Goal: Transaction & Acquisition: Purchase product/service

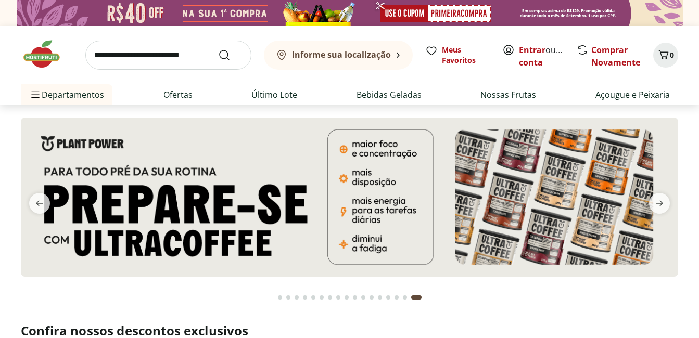
click at [36, 61] on img at bounding box center [47, 54] width 52 height 31
click at [40, 204] on icon "previous" at bounding box center [39, 204] width 7 height 6
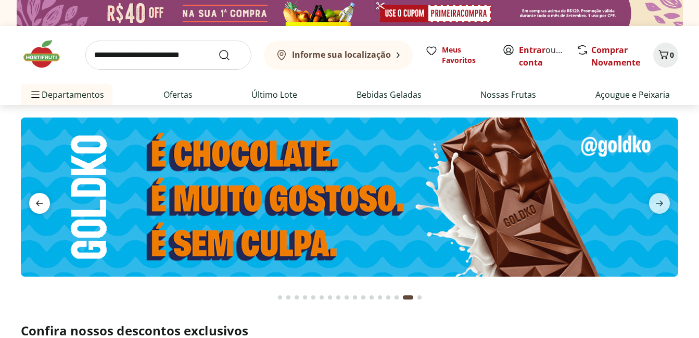
click at [40, 204] on icon "previous" at bounding box center [39, 204] width 7 height 6
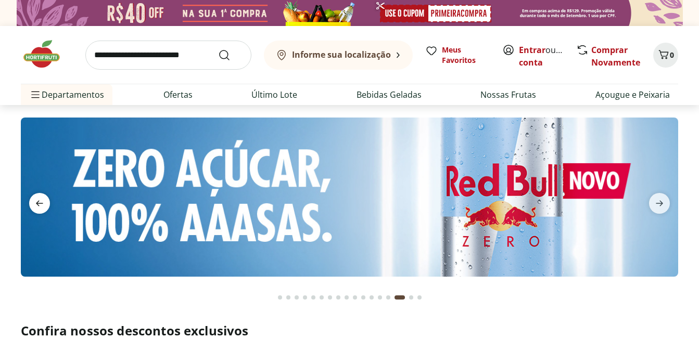
click at [40, 204] on icon "previous" at bounding box center [39, 204] width 7 height 6
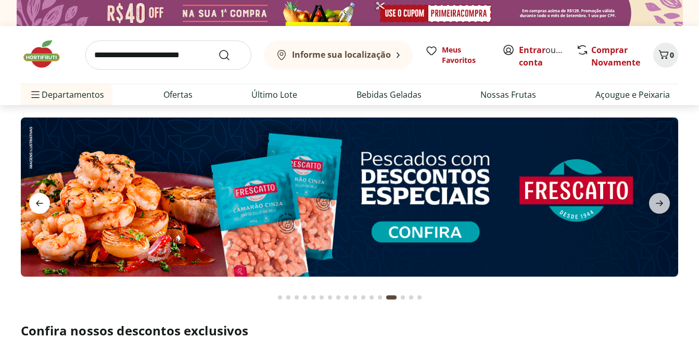
click at [40, 204] on icon "previous" at bounding box center [39, 204] width 7 height 6
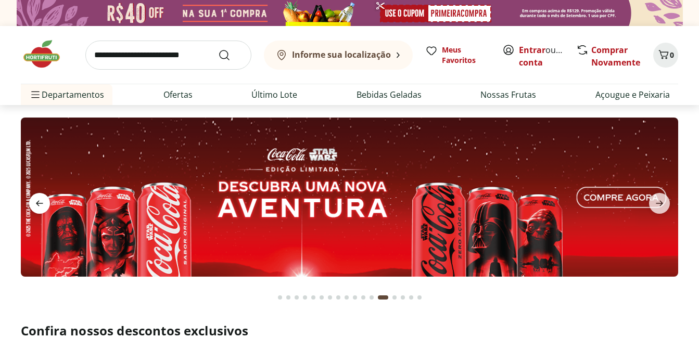
click at [40, 204] on icon "previous" at bounding box center [39, 204] width 7 height 6
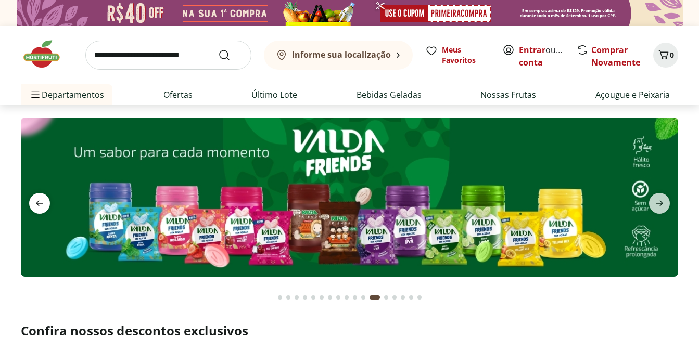
click at [40, 204] on icon "previous" at bounding box center [39, 204] width 7 height 6
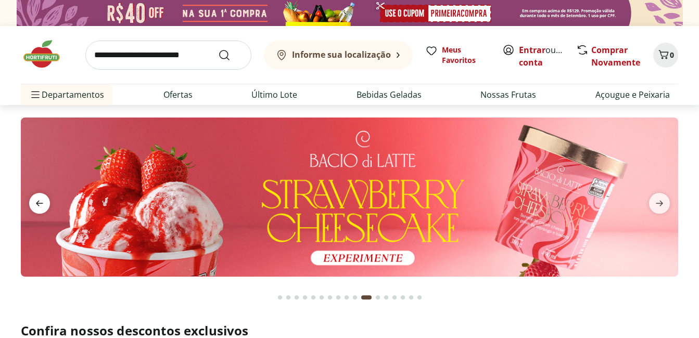
click at [40, 204] on icon "previous" at bounding box center [39, 204] width 7 height 6
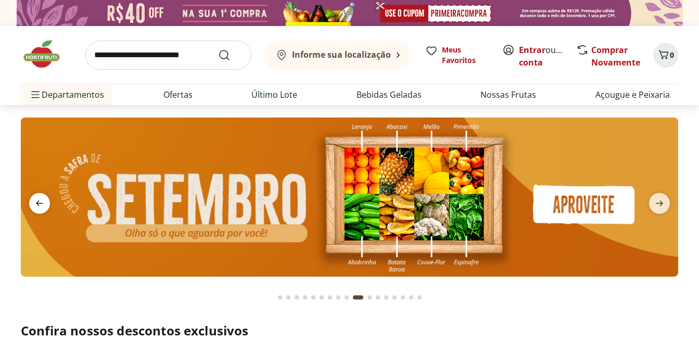
click at [40, 204] on icon "previous" at bounding box center [39, 204] width 7 height 6
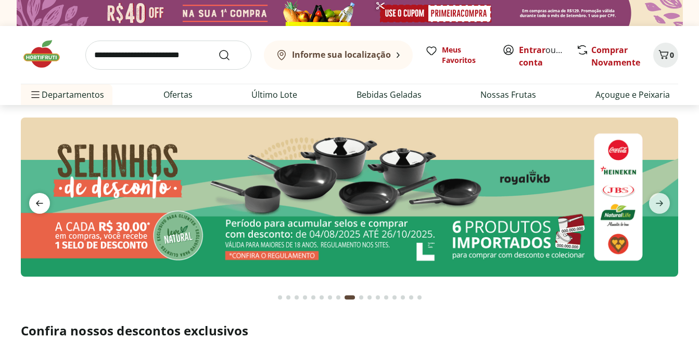
click at [40, 204] on icon "previous" at bounding box center [39, 204] width 7 height 6
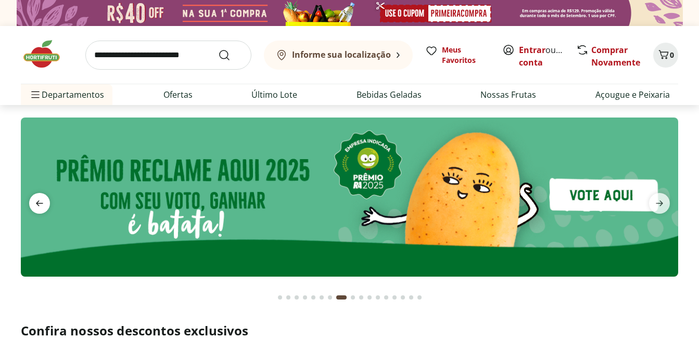
click at [40, 204] on icon "previous" at bounding box center [39, 204] width 7 height 6
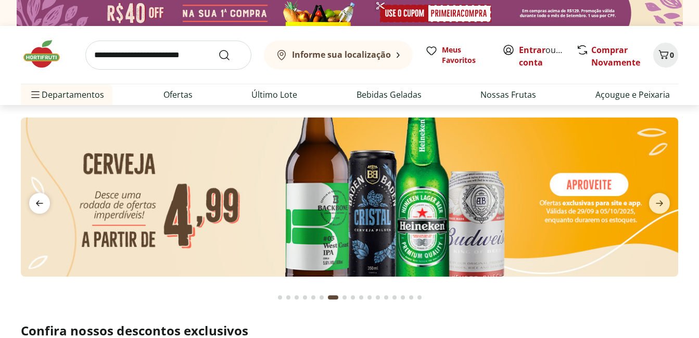
click at [40, 204] on icon "previous" at bounding box center [39, 204] width 7 height 6
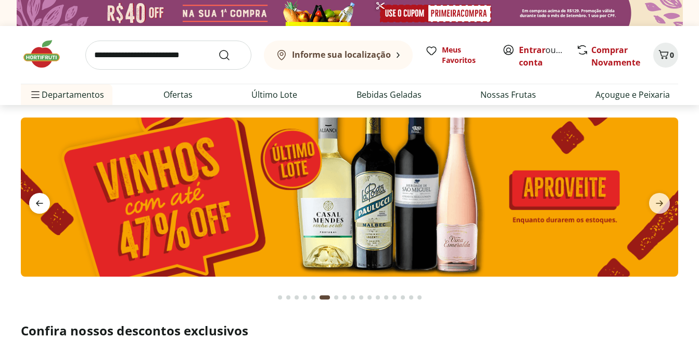
click at [40, 204] on icon "previous" at bounding box center [39, 204] width 7 height 6
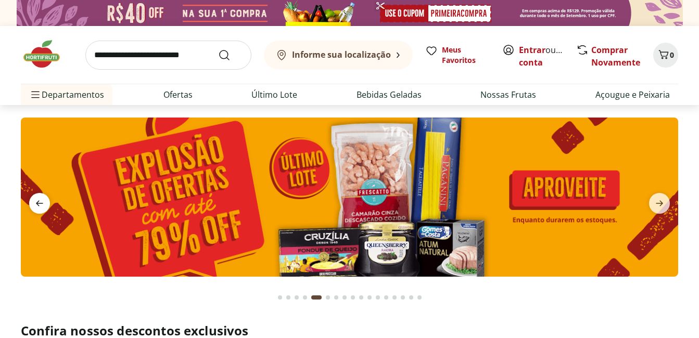
click at [40, 204] on icon "previous" at bounding box center [39, 204] width 7 height 6
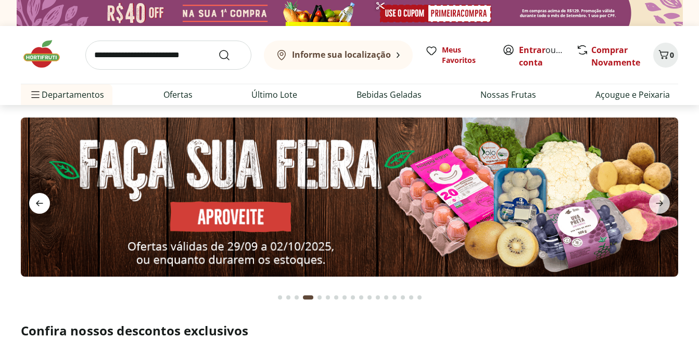
click at [40, 204] on icon "previous" at bounding box center [39, 204] width 7 height 6
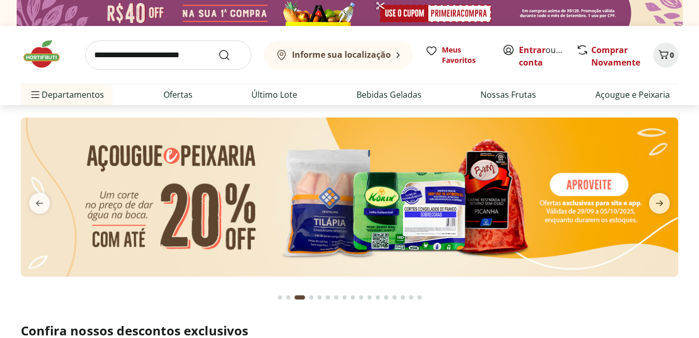
click at [546, 176] on img at bounding box center [349, 197] width 657 height 159
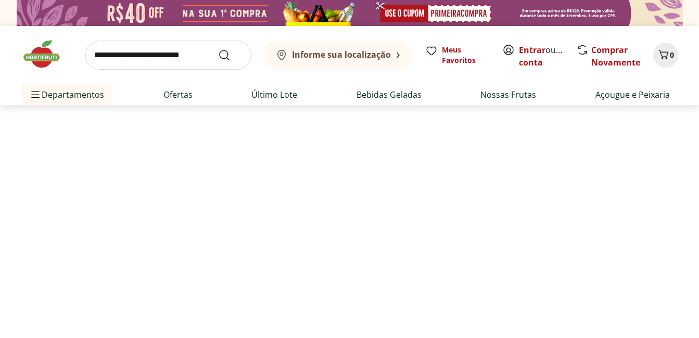
select select "**********"
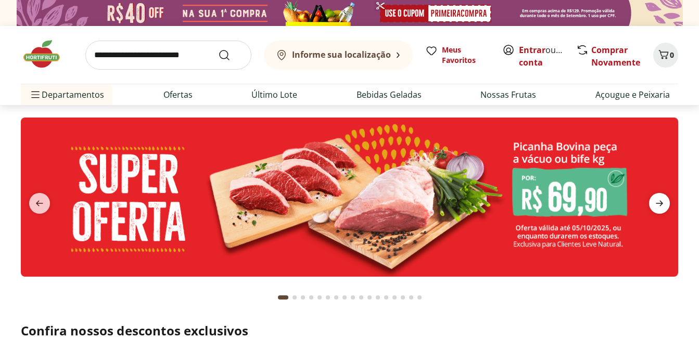
click at [656, 205] on icon "next" at bounding box center [659, 203] width 12 height 12
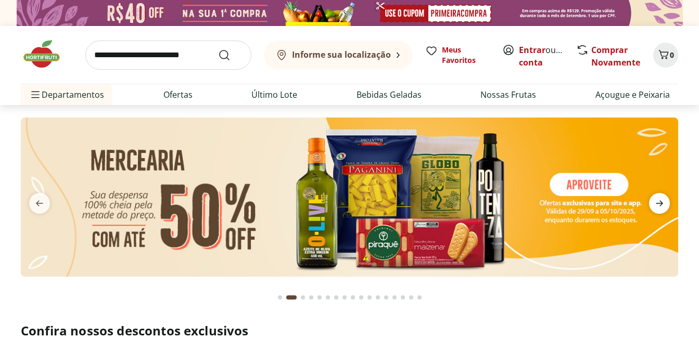
click at [665, 200] on icon "next" at bounding box center [659, 203] width 12 height 12
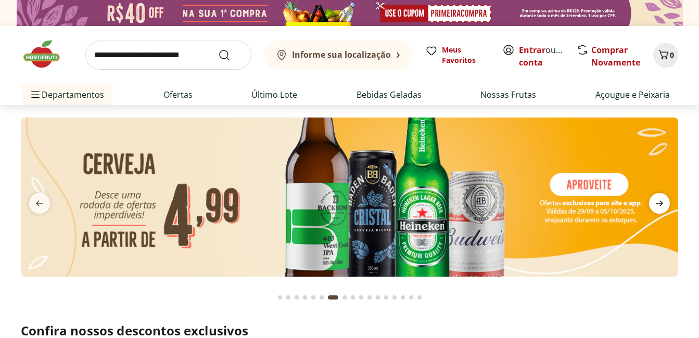
click at [662, 202] on icon "next" at bounding box center [659, 204] width 7 height 6
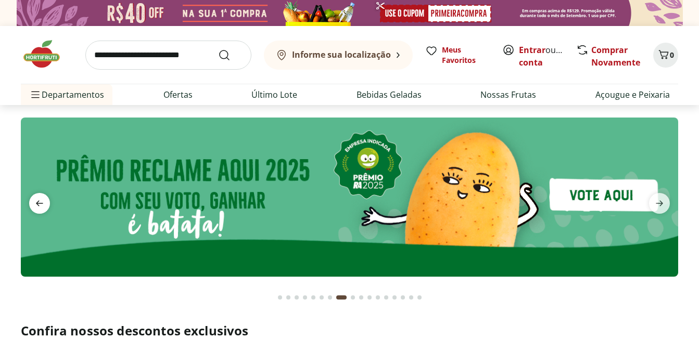
click at [36, 201] on icon "previous" at bounding box center [39, 203] width 12 height 12
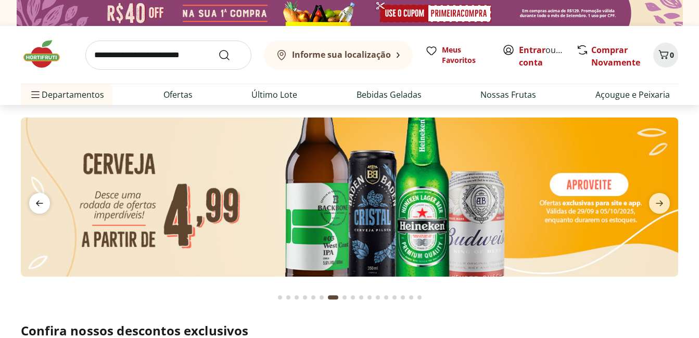
click at [36, 201] on icon "previous" at bounding box center [39, 203] width 12 height 12
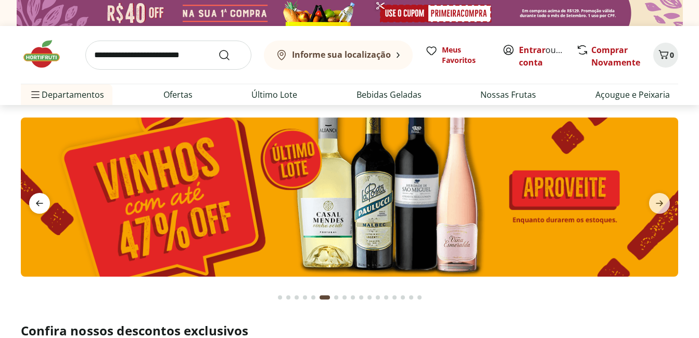
click at [37, 199] on icon "previous" at bounding box center [39, 203] width 12 height 12
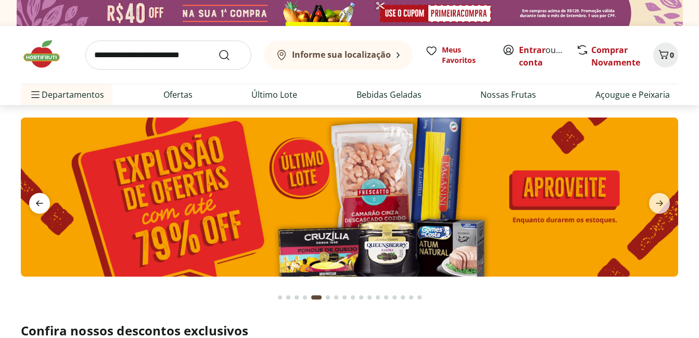
click at [40, 201] on icon "previous" at bounding box center [39, 203] width 12 height 12
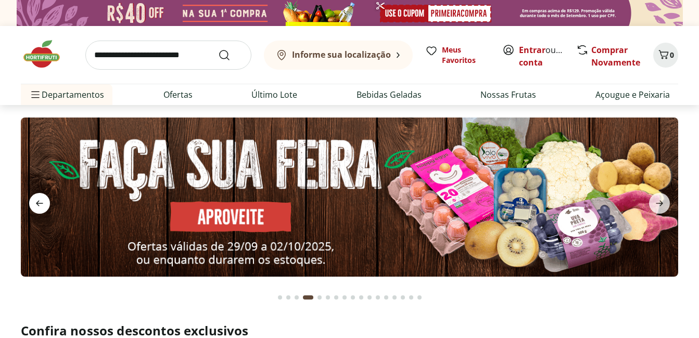
click at [40, 201] on icon "previous" at bounding box center [39, 203] width 12 height 12
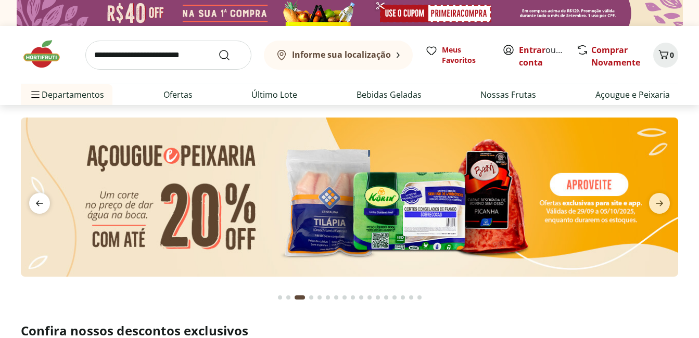
click at [40, 201] on icon "previous" at bounding box center [39, 203] width 12 height 12
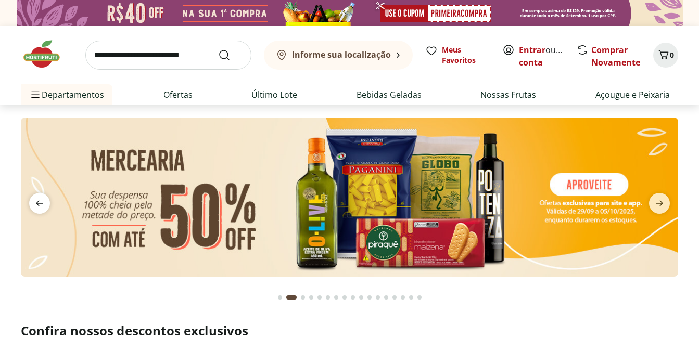
click at [40, 201] on icon "previous" at bounding box center [39, 203] width 12 height 12
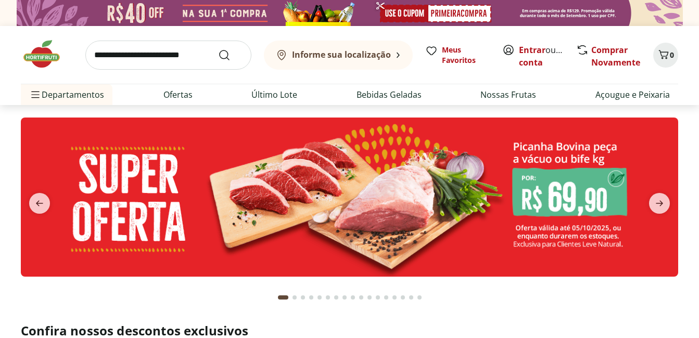
click at [335, 184] on img at bounding box center [349, 197] width 657 height 159
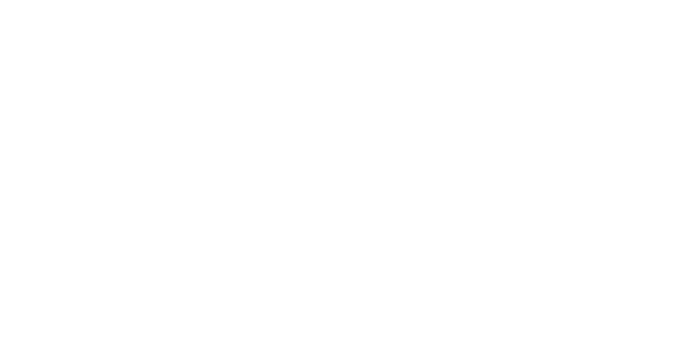
select select "**********"
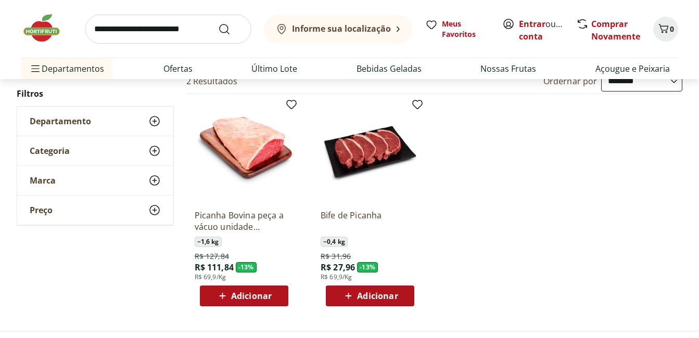
scroll to position [104, 0]
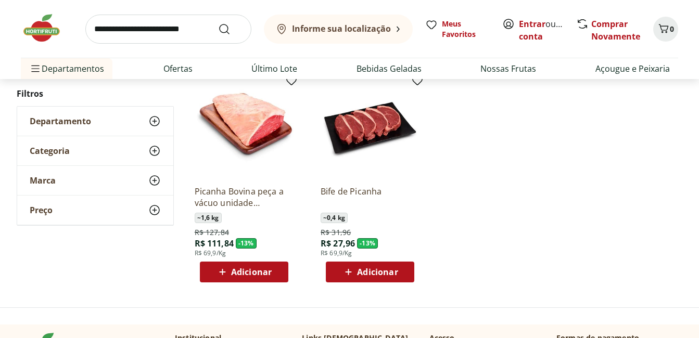
click at [360, 142] on img at bounding box center [370, 128] width 99 height 99
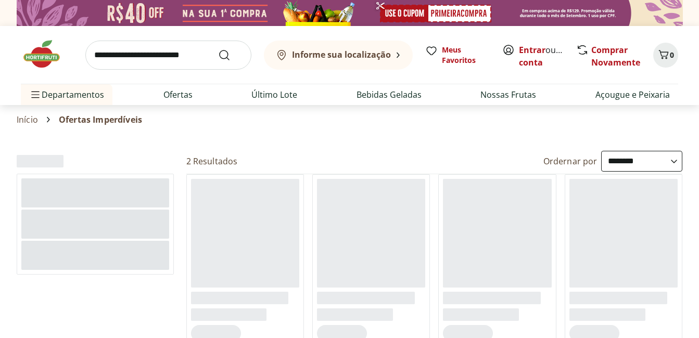
select select "**********"
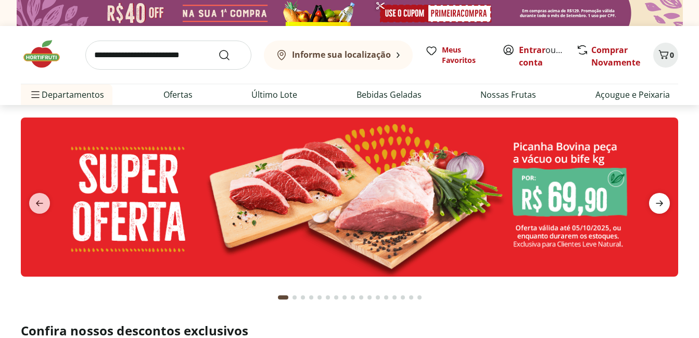
click at [666, 202] on span "next" at bounding box center [659, 203] width 21 height 21
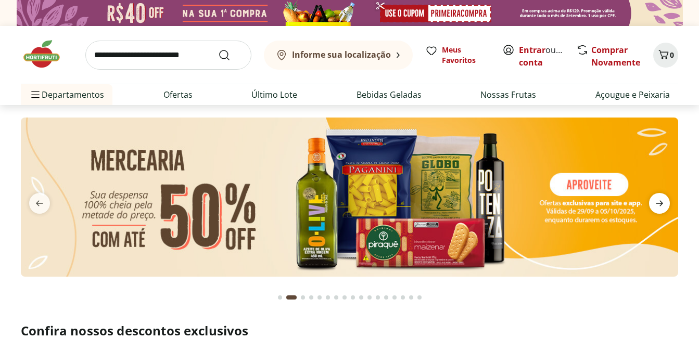
click at [665, 198] on icon "next" at bounding box center [659, 203] width 12 height 12
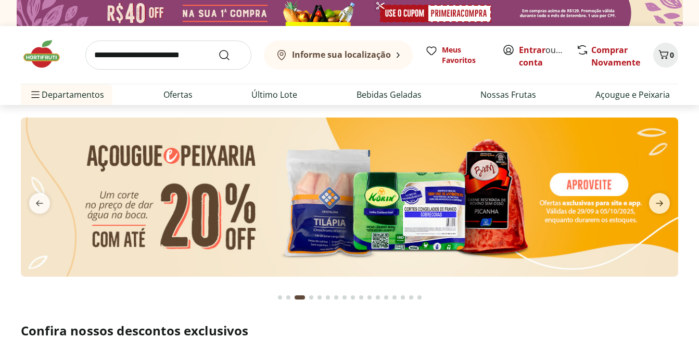
click at [290, 163] on img at bounding box center [349, 197] width 657 height 159
select select "**********"
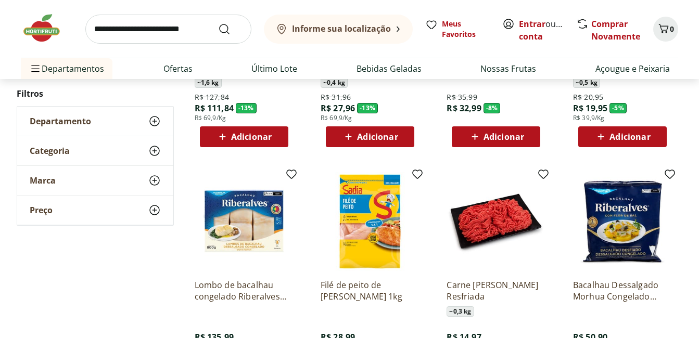
scroll to position [573, 0]
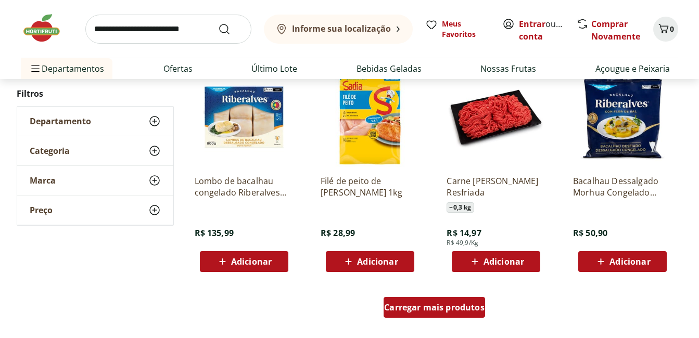
click at [439, 307] on span "Carregar mais produtos" at bounding box center [434, 307] width 100 height 8
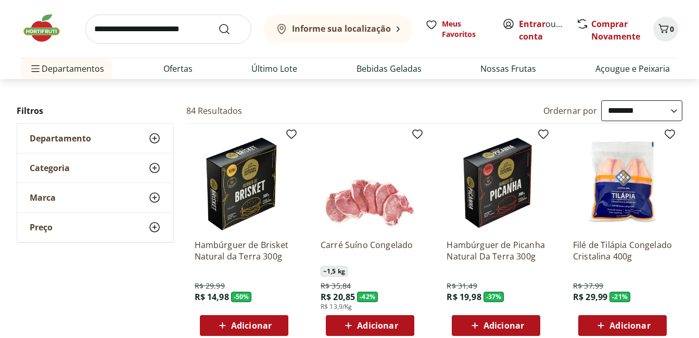
scroll to position [0, 0]
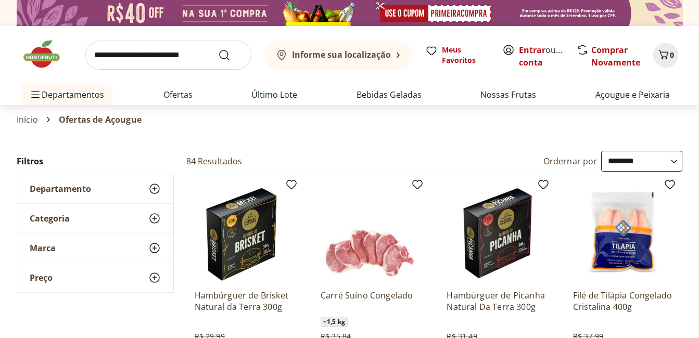
click at [49, 56] on img at bounding box center [47, 54] width 52 height 31
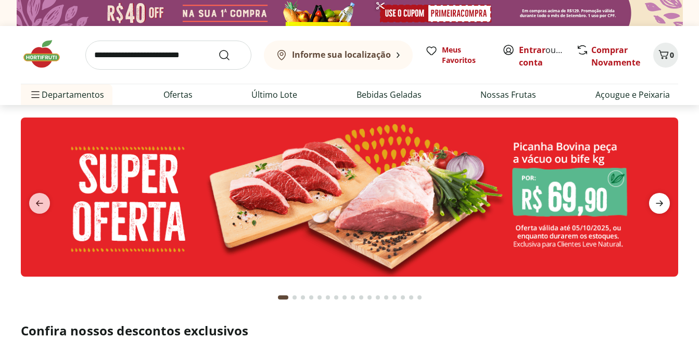
click at [662, 201] on icon "next" at bounding box center [659, 203] width 12 height 12
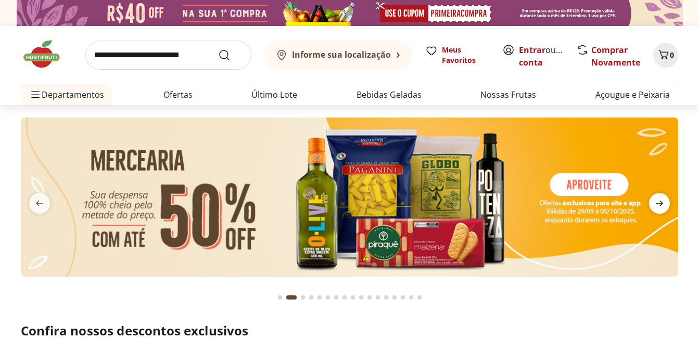
click at [662, 201] on icon "next" at bounding box center [659, 203] width 12 height 12
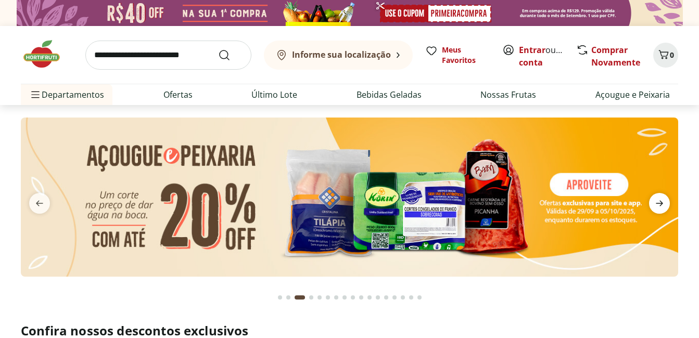
click at [662, 201] on icon "next" at bounding box center [659, 203] width 12 height 12
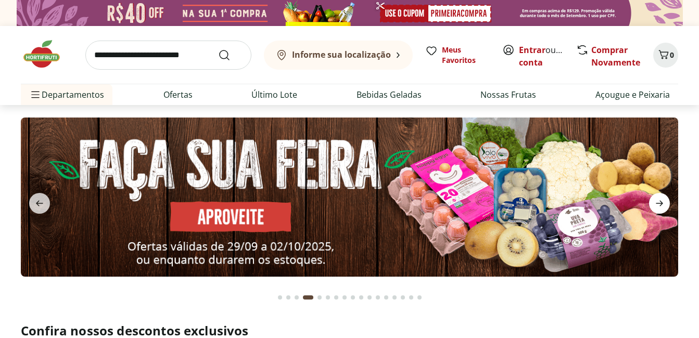
click at [662, 201] on icon "next" at bounding box center [659, 203] width 12 height 12
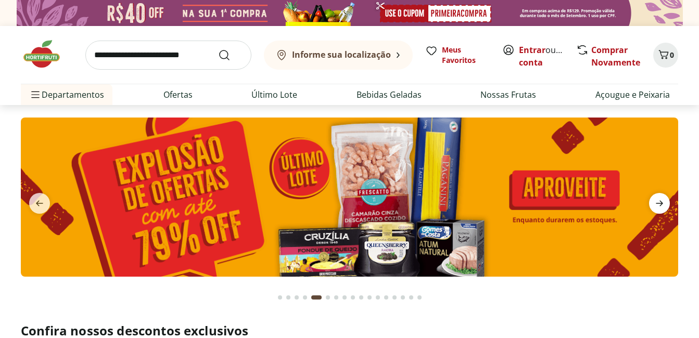
click at [662, 201] on icon "next" at bounding box center [659, 203] width 12 height 12
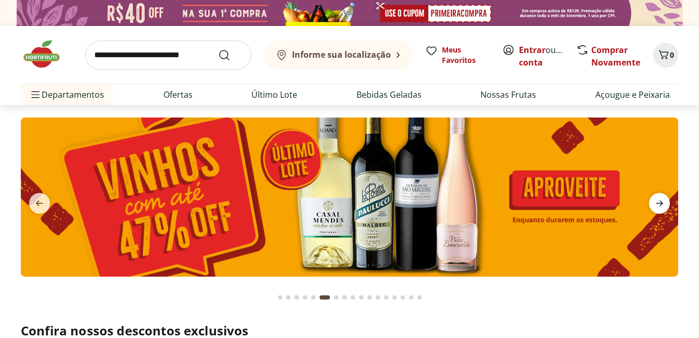
click at [662, 201] on icon "next" at bounding box center [659, 203] width 12 height 12
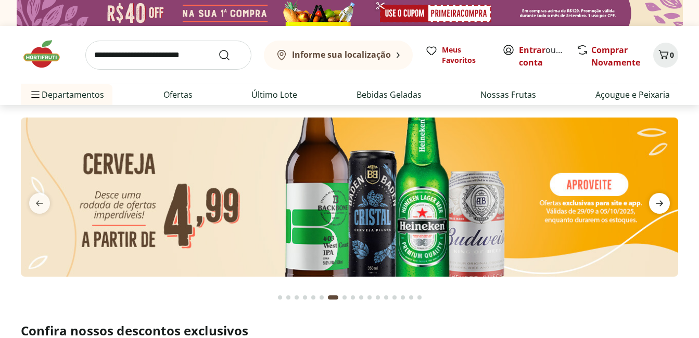
click at [662, 201] on icon "next" at bounding box center [659, 203] width 12 height 12
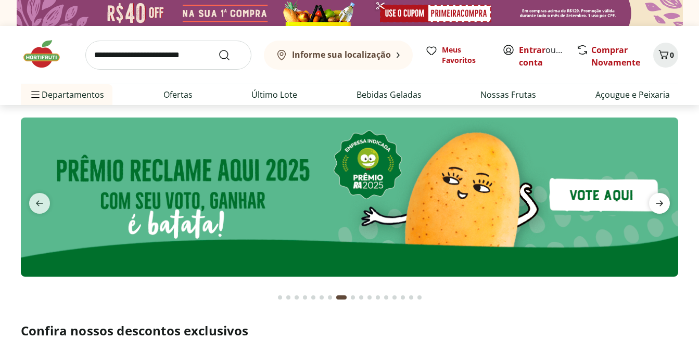
click at [662, 201] on icon "next" at bounding box center [659, 203] width 12 height 12
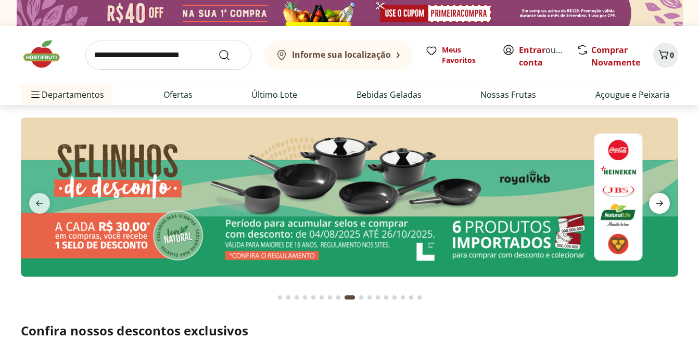
click at [662, 201] on icon "next" at bounding box center [659, 203] width 12 height 12
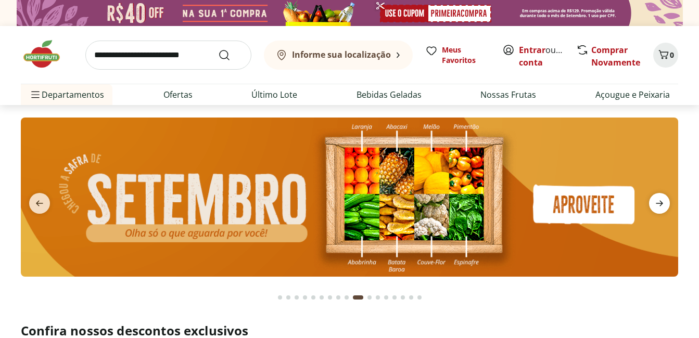
click at [662, 201] on icon "next" at bounding box center [659, 203] width 12 height 12
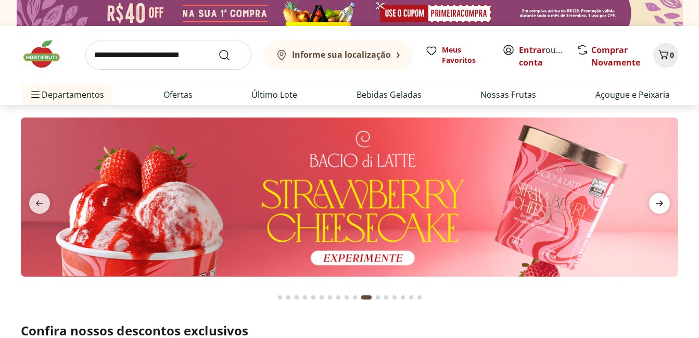
click at [662, 201] on icon "next" at bounding box center [659, 203] width 12 height 12
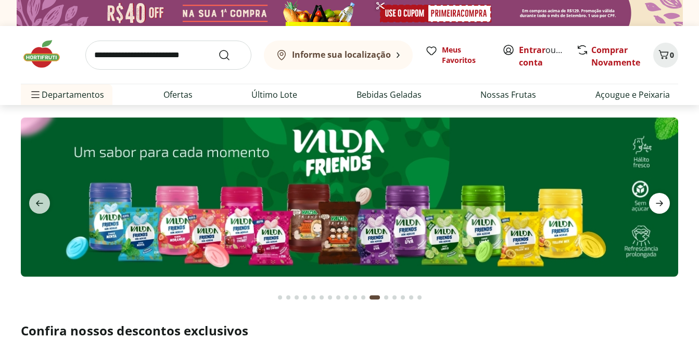
click at [662, 201] on icon "next" at bounding box center [659, 203] width 12 height 12
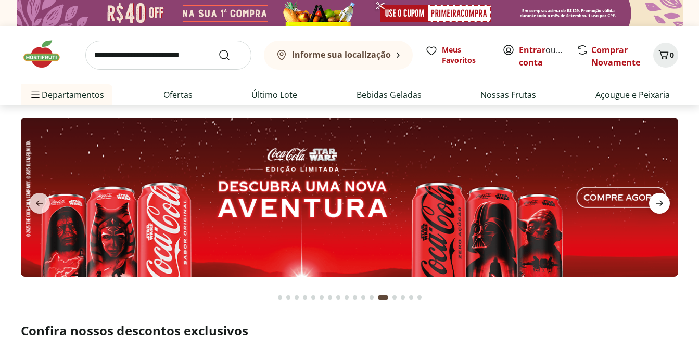
click at [662, 201] on icon "next" at bounding box center [659, 203] width 12 height 12
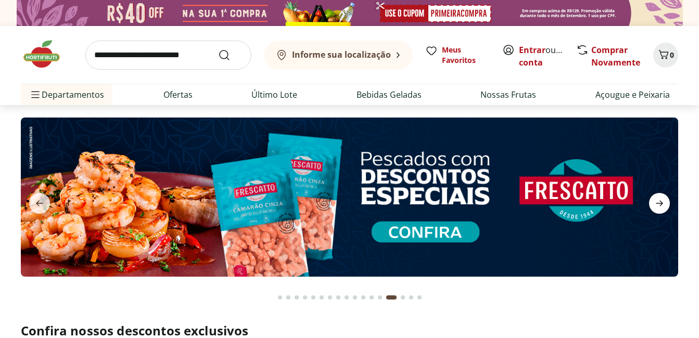
click at [662, 201] on icon "next" at bounding box center [659, 203] width 12 height 12
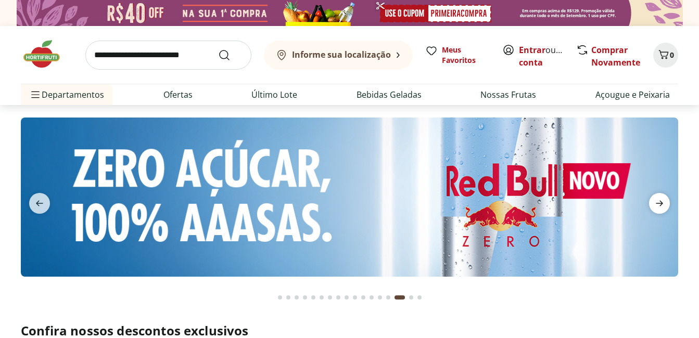
click at [662, 201] on icon "next" at bounding box center [659, 203] width 12 height 12
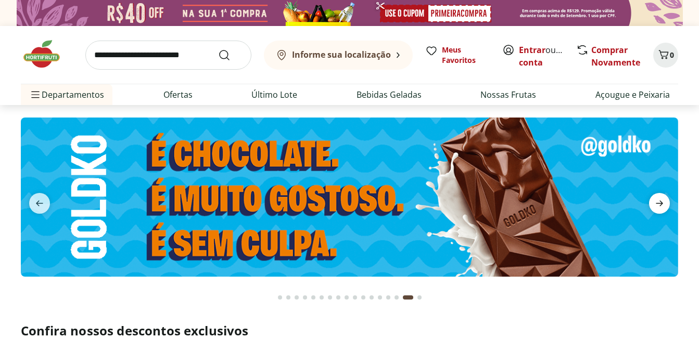
click at [662, 201] on icon "next" at bounding box center [659, 203] width 12 height 12
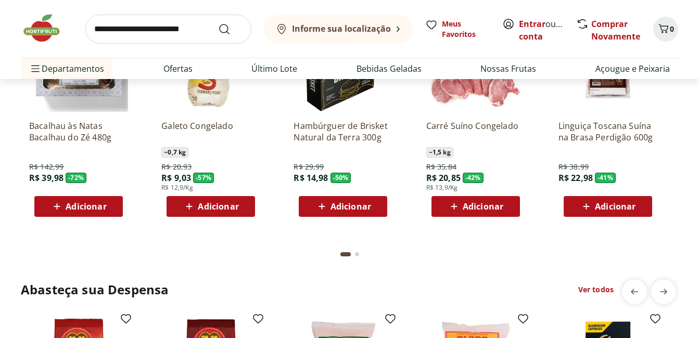
scroll to position [1562, 0]
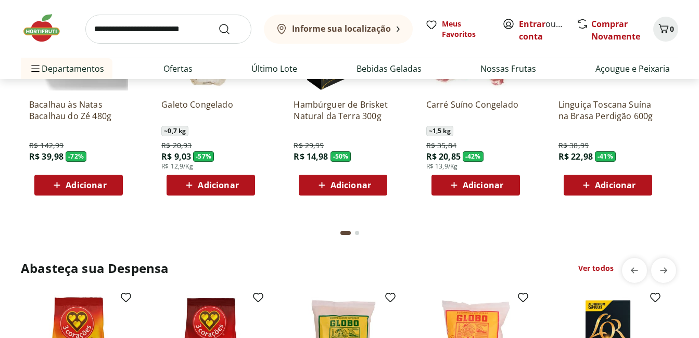
click at [44, 33] on img at bounding box center [47, 27] width 52 height 31
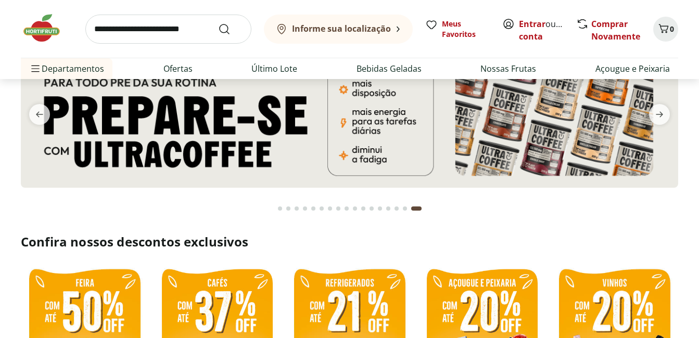
scroll to position [0, 0]
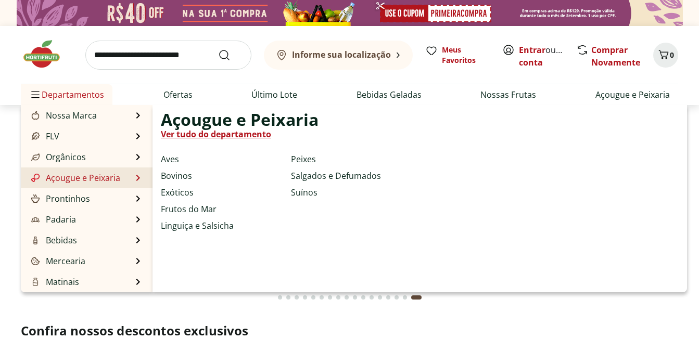
click at [105, 176] on link "Açougue e Peixaria" at bounding box center [74, 178] width 91 height 12
select select "**********"
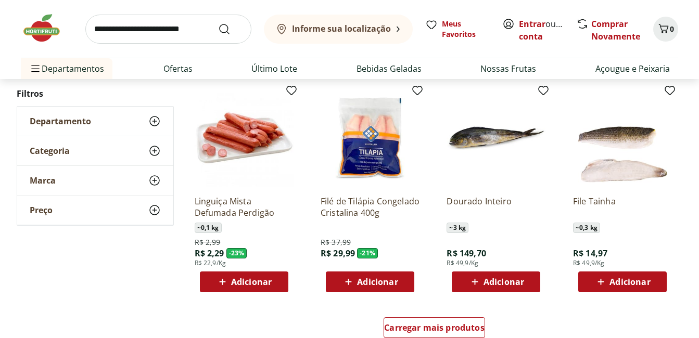
scroll to position [729, 0]
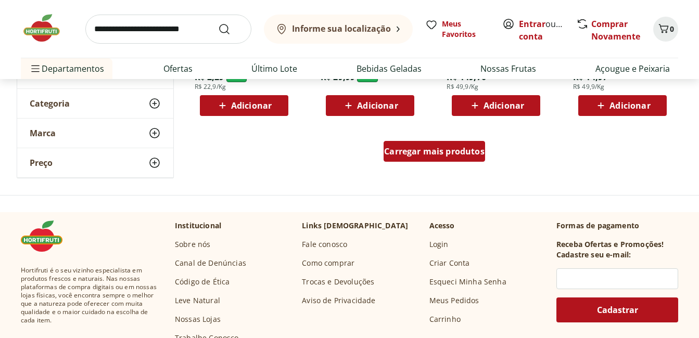
click at [467, 158] on div "Carregar mais produtos" at bounding box center [435, 151] width 102 height 21
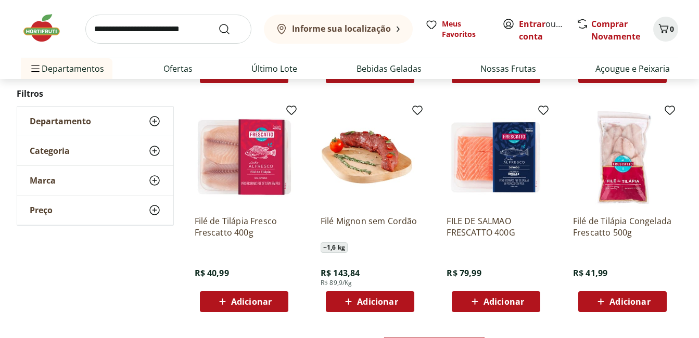
scroll to position [1353, 0]
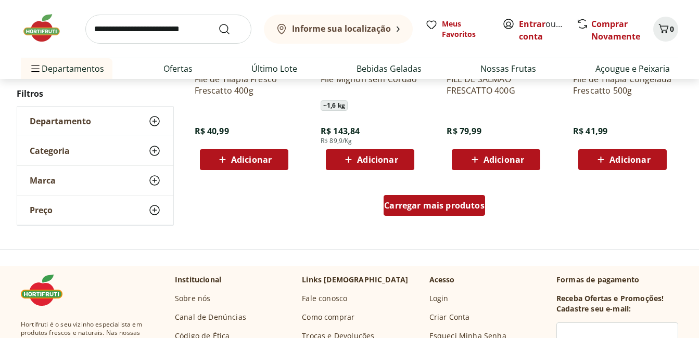
click at [474, 208] on span "Carregar mais produtos" at bounding box center [434, 205] width 100 height 8
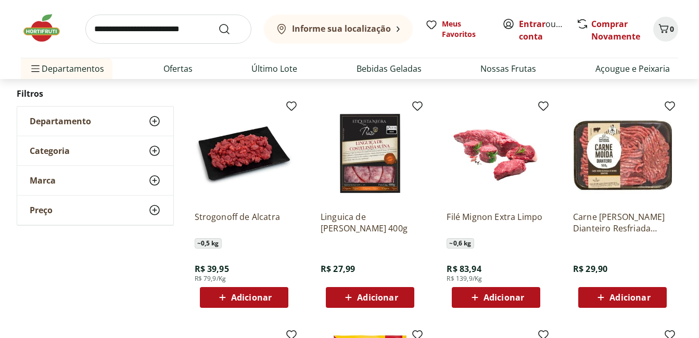
scroll to position [1666, 0]
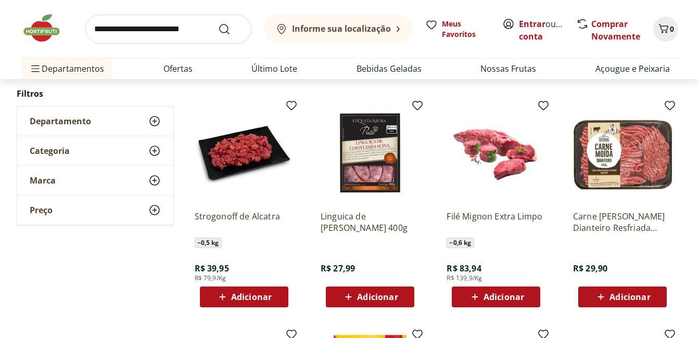
click at [626, 157] on img at bounding box center [622, 153] width 99 height 99
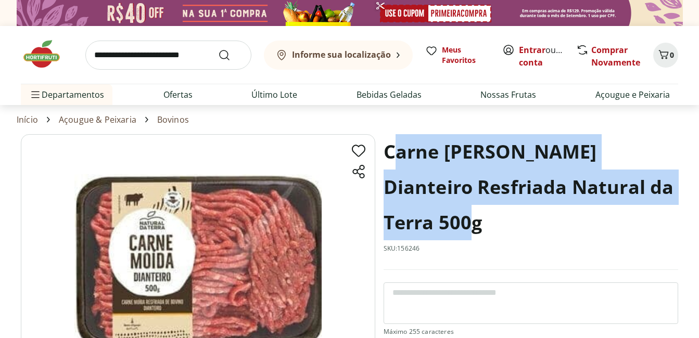
drag, startPoint x: 390, startPoint y: 150, endPoint x: 619, endPoint y: 217, distance: 238.0
click at [619, 217] on h1 "Carne Moída Bovina Dianteiro Resfriada Natural da Terra 500g" at bounding box center [531, 187] width 295 height 106
drag, startPoint x: 387, startPoint y: 148, endPoint x: 556, endPoint y: 209, distance: 180.5
click at [556, 209] on h1 "Carne Moída Bovina Dianteiro Resfriada Natural da Terra 500g" at bounding box center [531, 187] width 295 height 106
copy h1 "Carne Moída Bovina Dianteiro Resfriada Natural da Terra 500g"
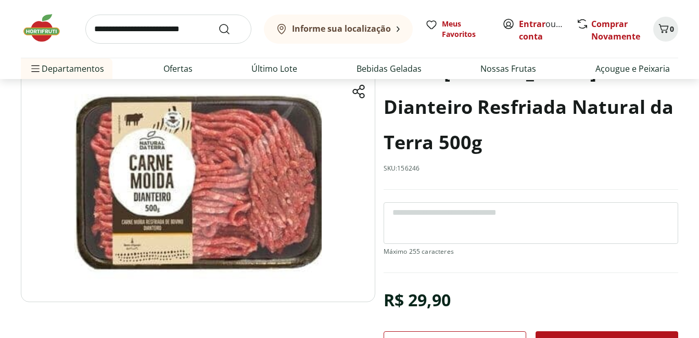
scroll to position [208, 0]
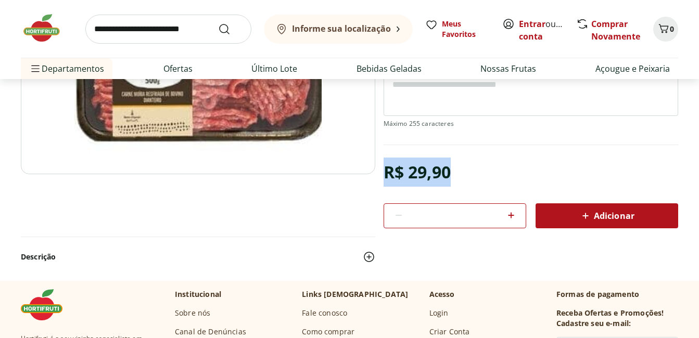
drag, startPoint x: 388, startPoint y: 169, endPoint x: 455, endPoint y: 170, distance: 67.7
click at [455, 170] on div "R$ 29,90 * Adicionar" at bounding box center [531, 193] width 295 height 71
copy div "R$ 29,90"
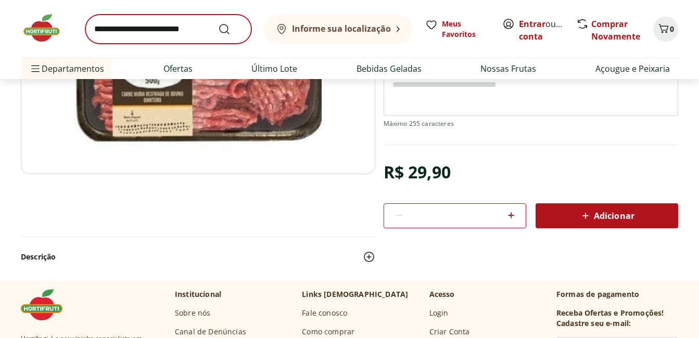
scroll to position [0, 0]
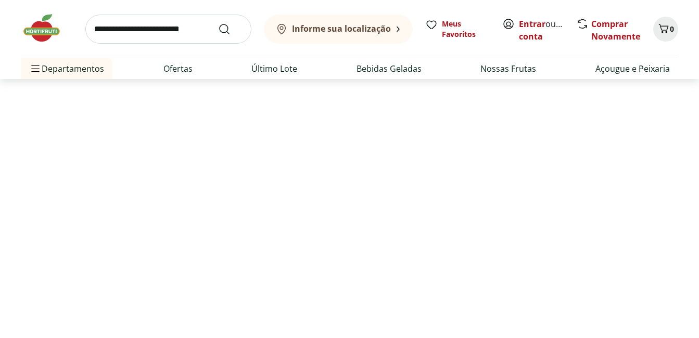
select select "**********"
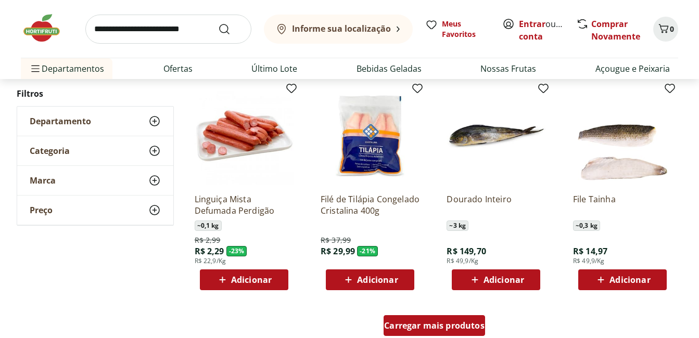
scroll to position [1977, 0]
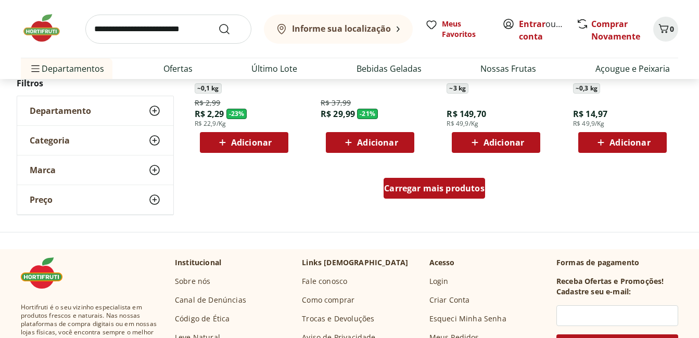
click at [428, 181] on div "Carregar mais produtos" at bounding box center [435, 188] width 102 height 21
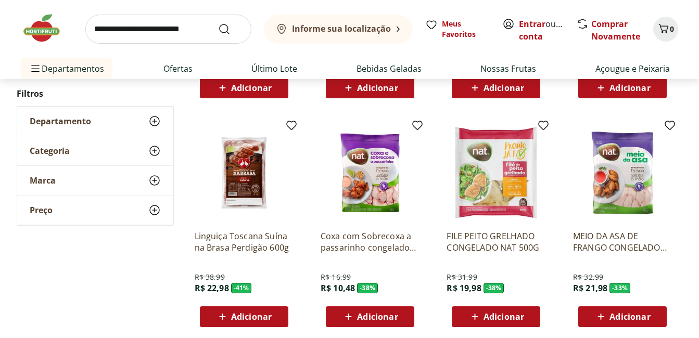
scroll to position [312, 0]
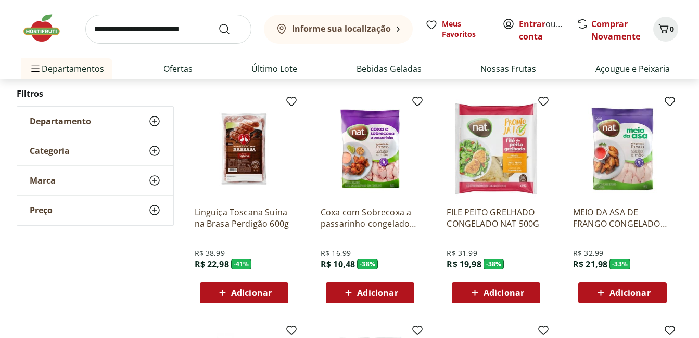
click at [499, 219] on p "FILE PEITO GRELHADO CONGELADO NAT 500G" at bounding box center [496, 218] width 99 height 23
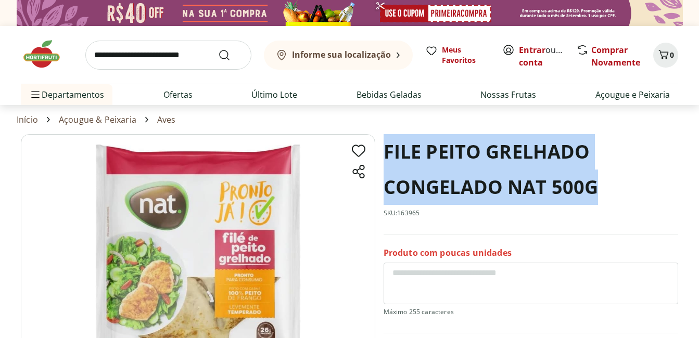
drag, startPoint x: 382, startPoint y: 143, endPoint x: 592, endPoint y: 192, distance: 216.6
click at [592, 192] on section "FILE PEITO GRELHADO CONGELADO NAT 500G SKU: 163965 Produto com poucas unidades …" at bounding box center [349, 306] width 657 height 345
copy h1 "FILE PEITO GRELHADO CONGELADO NAT 500G"
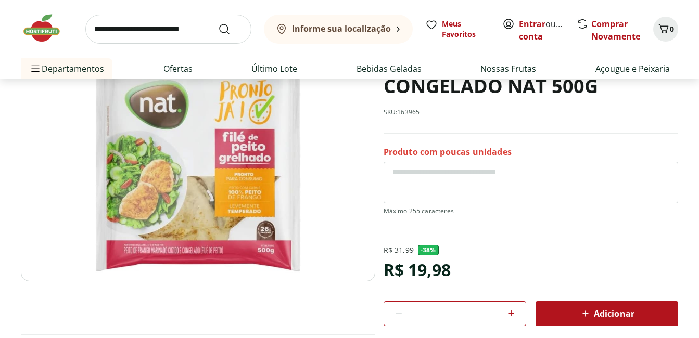
scroll to position [156, 0]
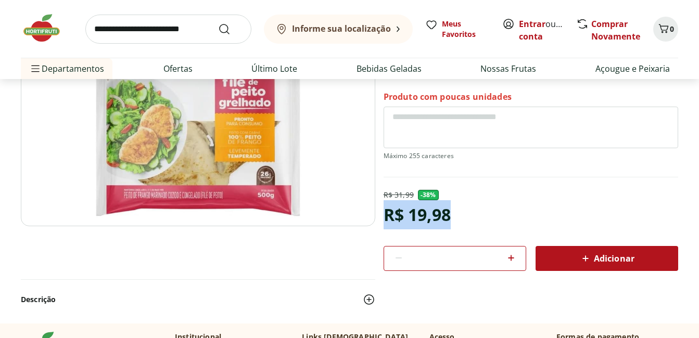
drag, startPoint x: 387, startPoint y: 215, endPoint x: 470, endPoint y: 217, distance: 82.8
click at [470, 217] on div "R$ 31,99 - 38 % R$ 19,98 * Adicionar" at bounding box center [531, 230] width 295 height 81
copy div "R$ 19,98"
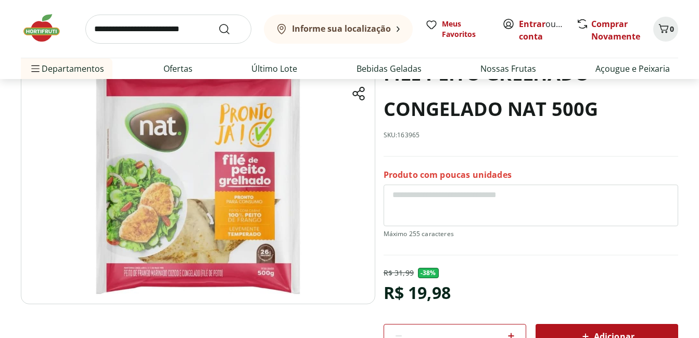
scroll to position [0, 0]
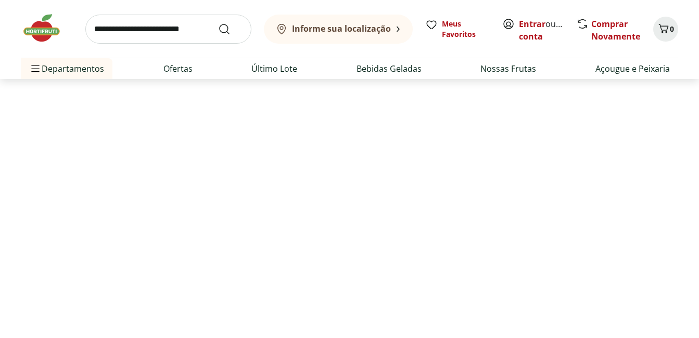
select select "**********"
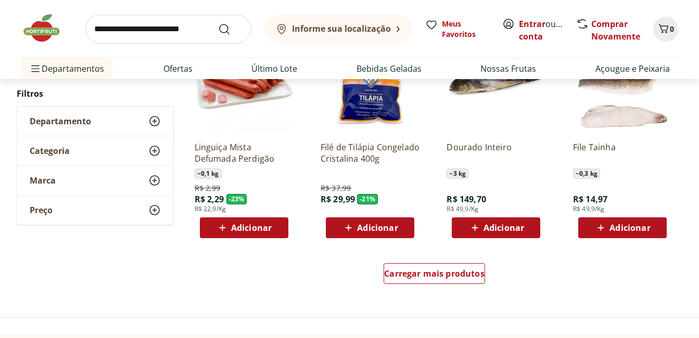
scroll to position [781, 0]
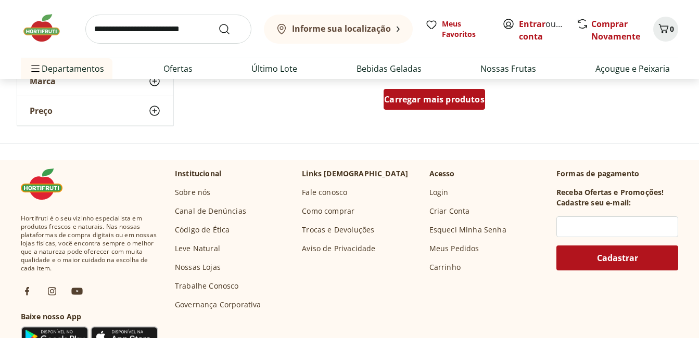
click at [460, 98] on span "Carregar mais produtos" at bounding box center [434, 99] width 100 height 8
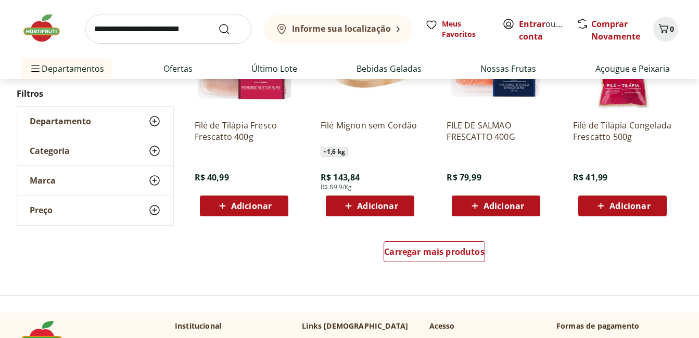
scroll to position [1249, 0]
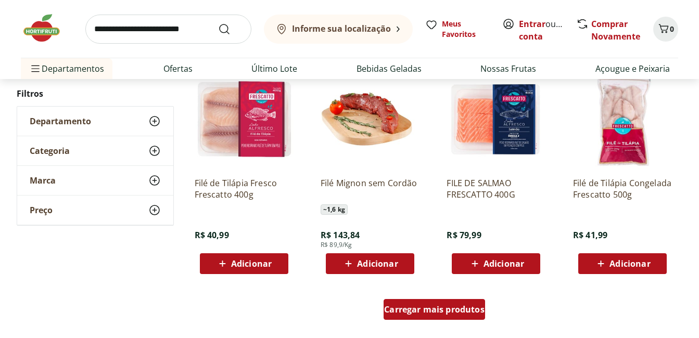
click at [465, 308] on span "Carregar mais produtos" at bounding box center [434, 310] width 100 height 8
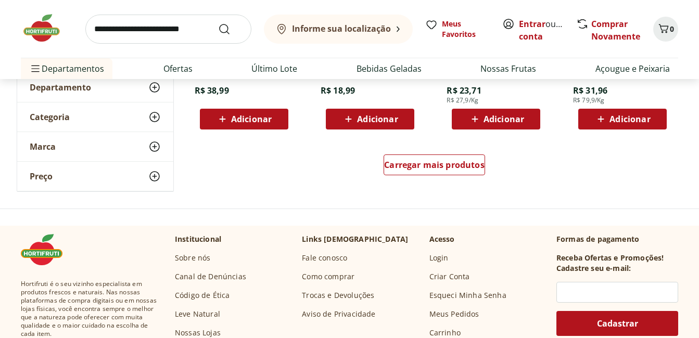
scroll to position [2082, 0]
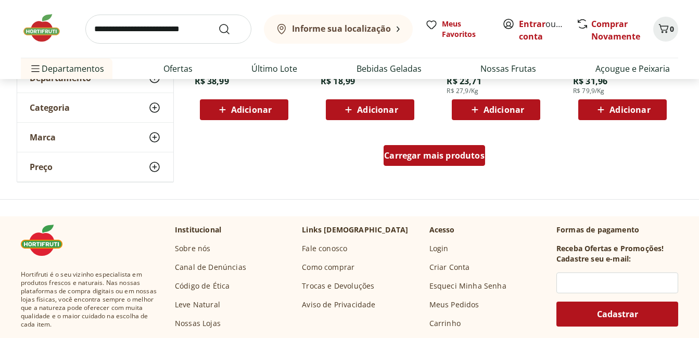
click at [455, 163] on div "Carregar mais produtos" at bounding box center [435, 155] width 102 height 21
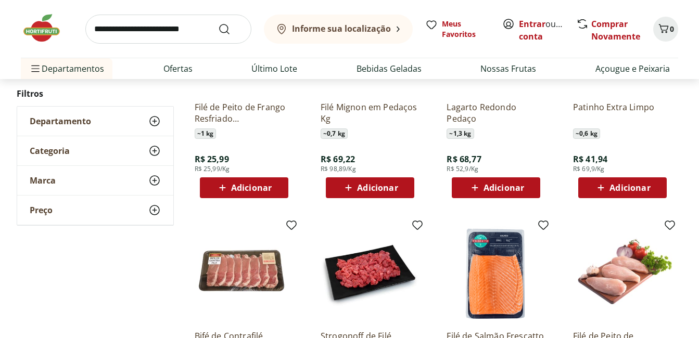
scroll to position [2603, 0]
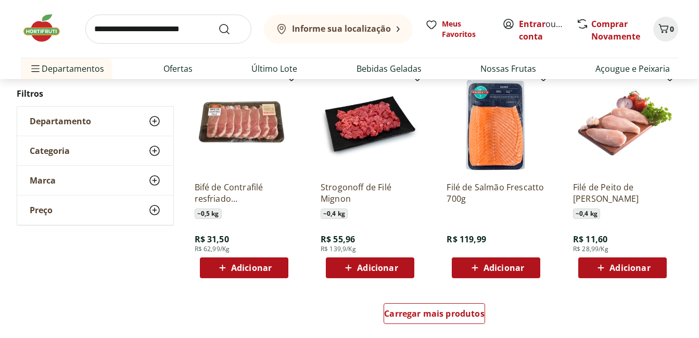
click at [378, 183] on p "Strogonoff de Filé Mignon" at bounding box center [370, 193] width 99 height 23
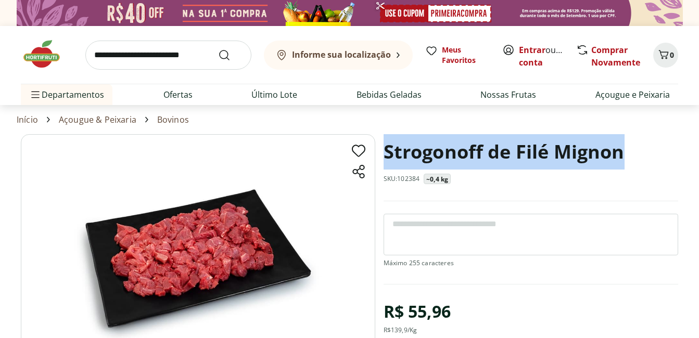
drag, startPoint x: 382, startPoint y: 148, endPoint x: 646, endPoint y: 152, distance: 264.0
click at [646, 152] on section "Strogonoff de Filé Mignon SKU: 102384 ~0,4 kg R$ 55,96 R$ 139,9 /Kg * Adicionar…" at bounding box center [349, 316] width 657 height 365
select select "**********"
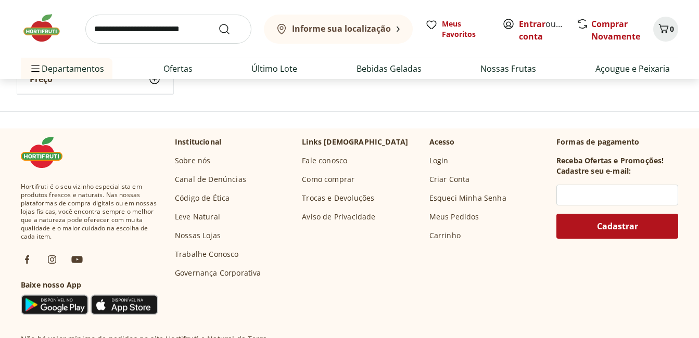
scroll to position [2811, 0]
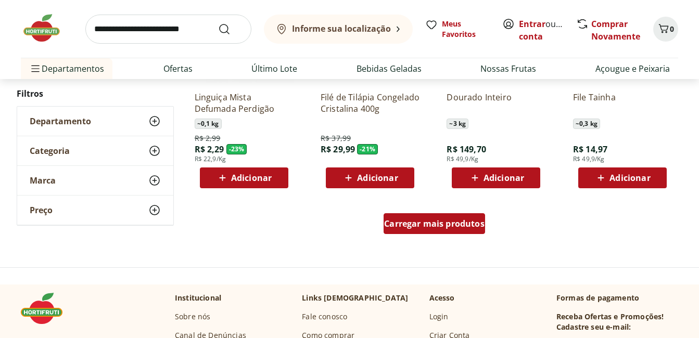
click at [444, 231] on div "Carregar mais produtos" at bounding box center [435, 223] width 102 height 21
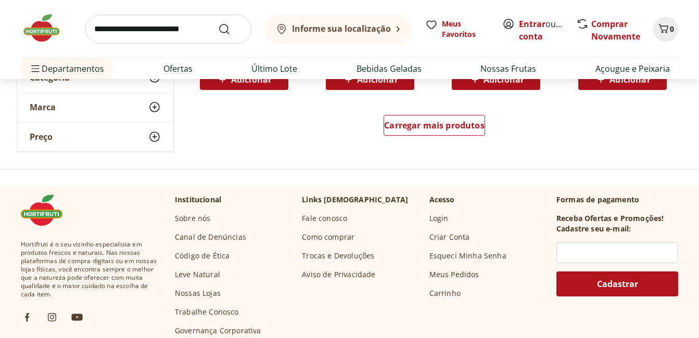
scroll to position [3592, 0]
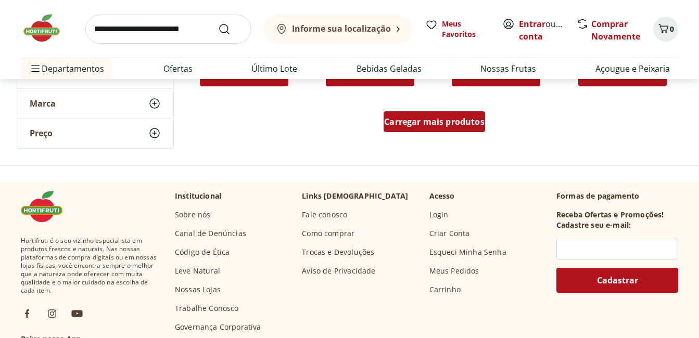
click at [424, 128] on div "Carregar mais produtos" at bounding box center [435, 121] width 102 height 21
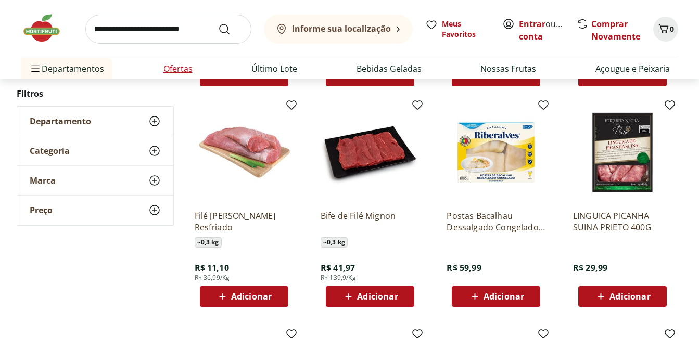
click at [180, 68] on link "Ofertas" at bounding box center [177, 68] width 29 height 12
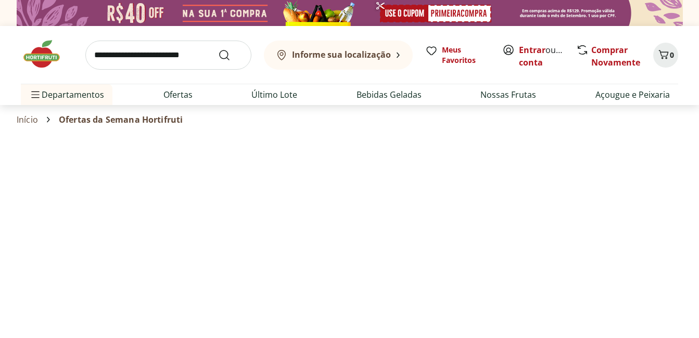
select select "**********"
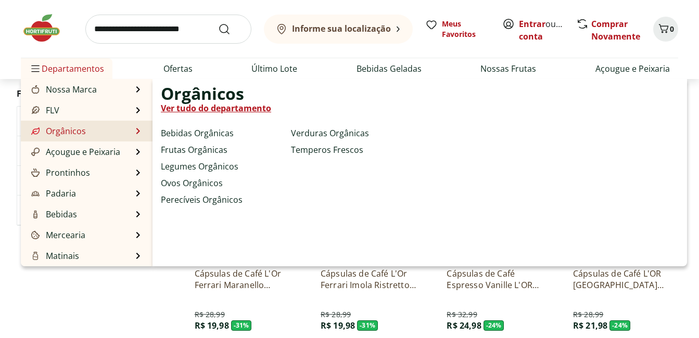
scroll to position [104, 0]
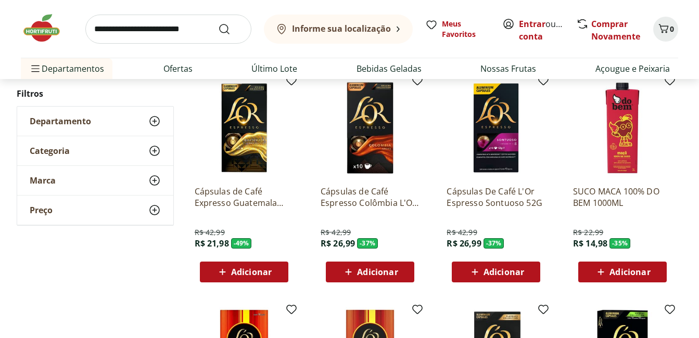
click at [53, 22] on img at bounding box center [47, 27] width 52 height 31
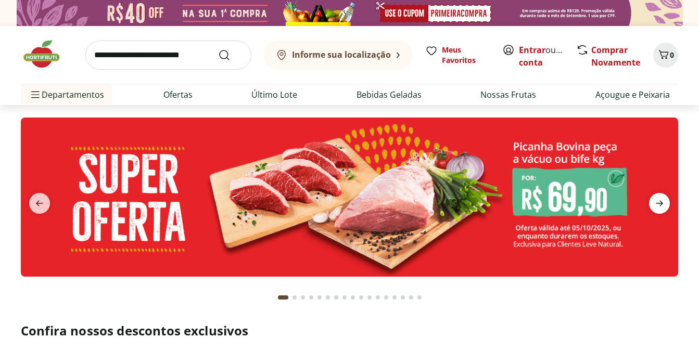
click at [661, 201] on icon "next" at bounding box center [659, 204] width 7 height 6
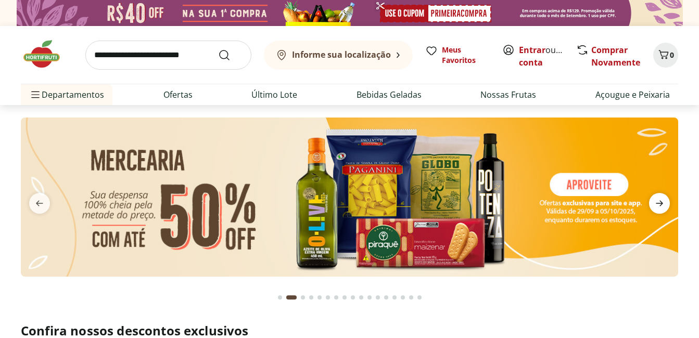
click at [655, 198] on icon "next" at bounding box center [659, 203] width 12 height 12
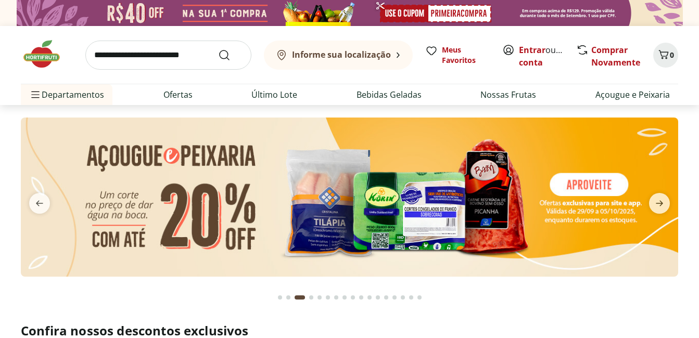
click at [328, 183] on img at bounding box center [349, 197] width 657 height 159
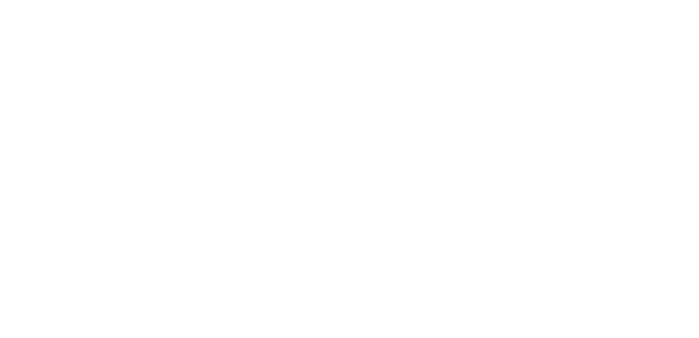
select select "**********"
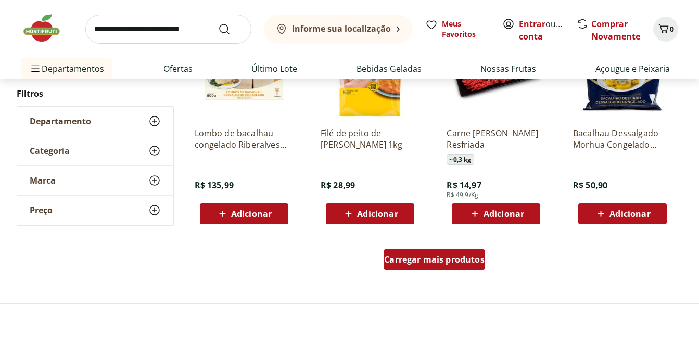
scroll to position [729, 0]
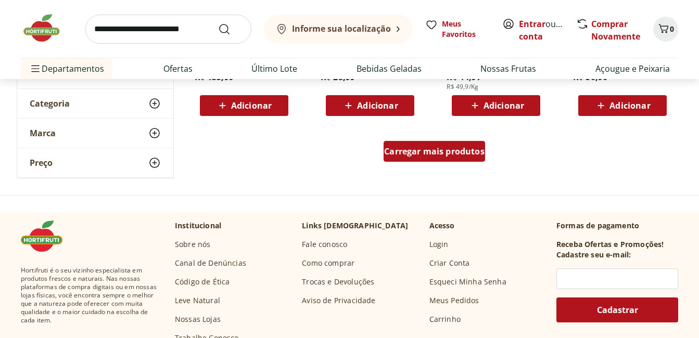
click at [441, 157] on div "Carregar mais produtos" at bounding box center [435, 151] width 102 height 21
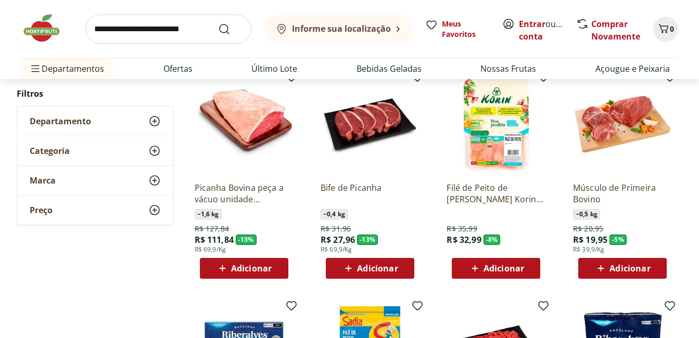
scroll to position [312, 0]
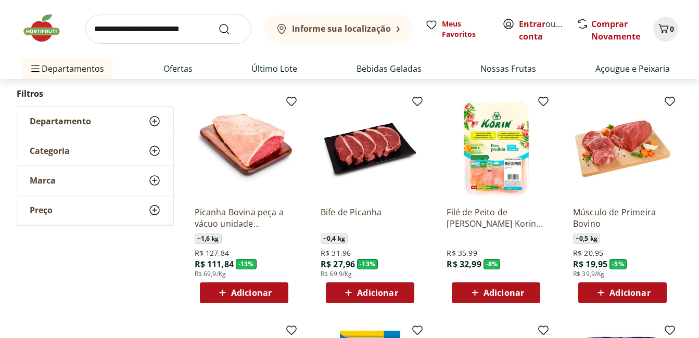
click at [382, 148] on img at bounding box center [370, 148] width 99 height 99
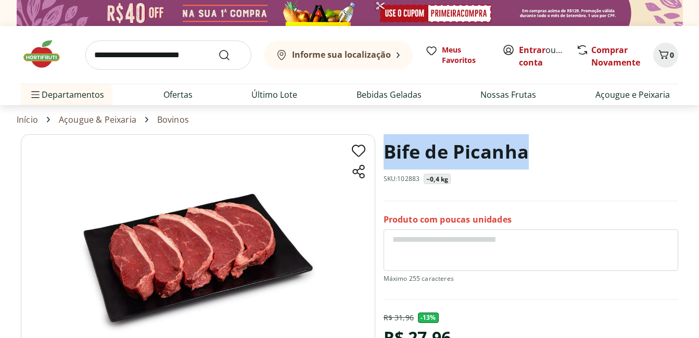
drag, startPoint x: 388, startPoint y: 148, endPoint x: 579, endPoint y: 151, distance: 191.1
click at [579, 151] on div "Bife de Picanha SKU: 102883 ~0,4 kg" at bounding box center [531, 167] width 295 height 67
copy h1 "Bife de Picanha"
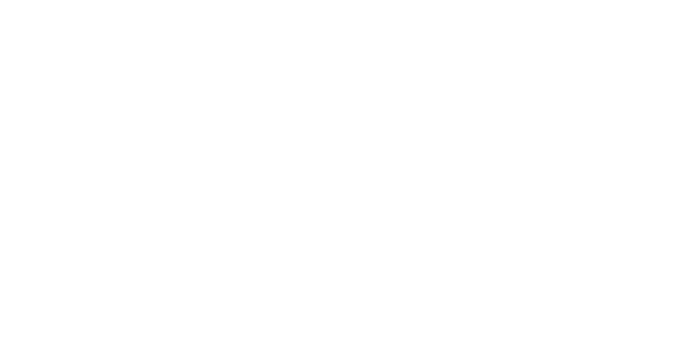
select select "**********"
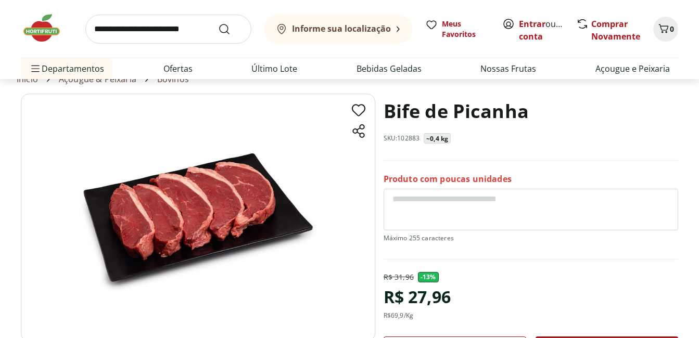
scroll to position [52, 0]
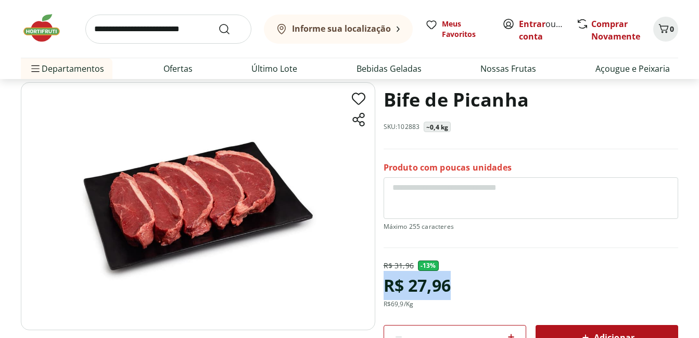
drag, startPoint x: 389, startPoint y: 283, endPoint x: 456, endPoint y: 282, distance: 67.2
click at [456, 282] on div "R$ 31,96 - 13 % R$ 27,96 R$ 69,9 /Kg * Adicionar PRODUTO COM PESO VARIÁVEL O pr…" at bounding box center [531, 341] width 295 height 160
copy div "R$ 27,96"
